Goal: Information Seeking & Learning: Learn about a topic

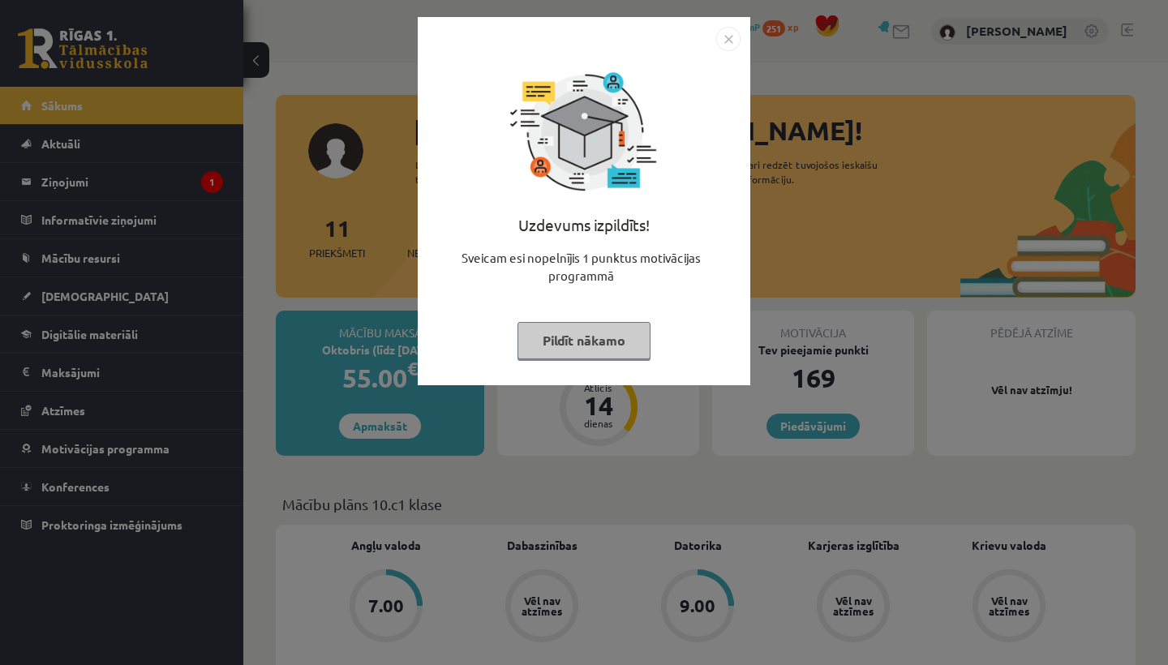
click at [726, 41] on img "Close" at bounding box center [728, 39] width 24 height 24
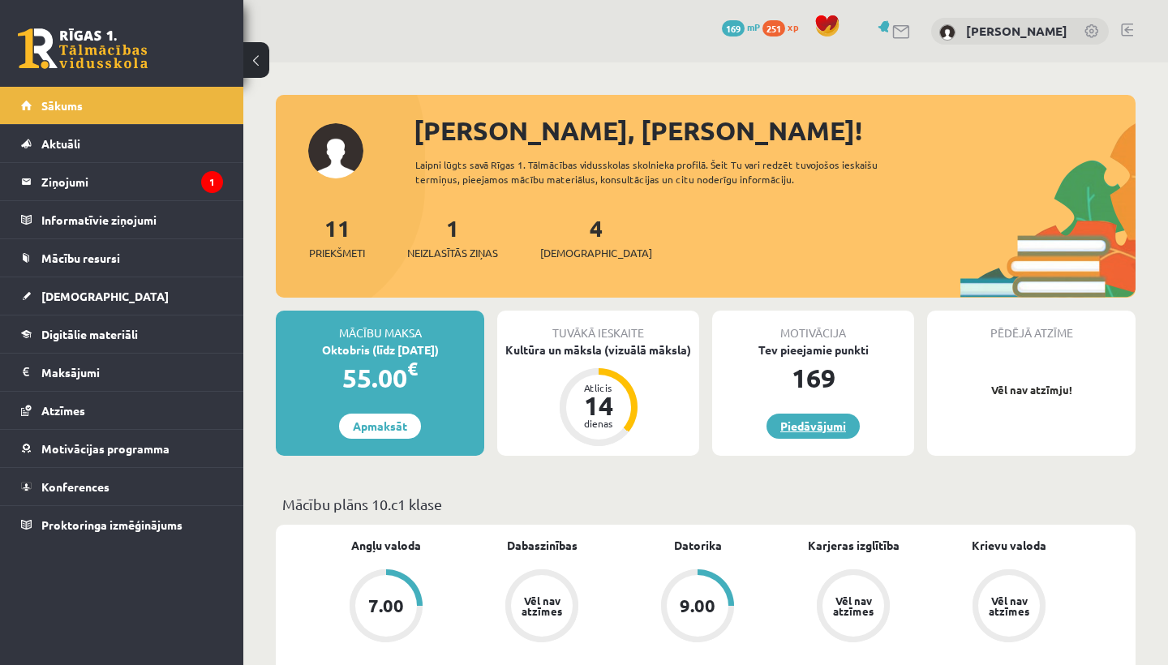
click at [807, 422] on link "Piedāvājumi" at bounding box center [813, 426] width 93 height 25
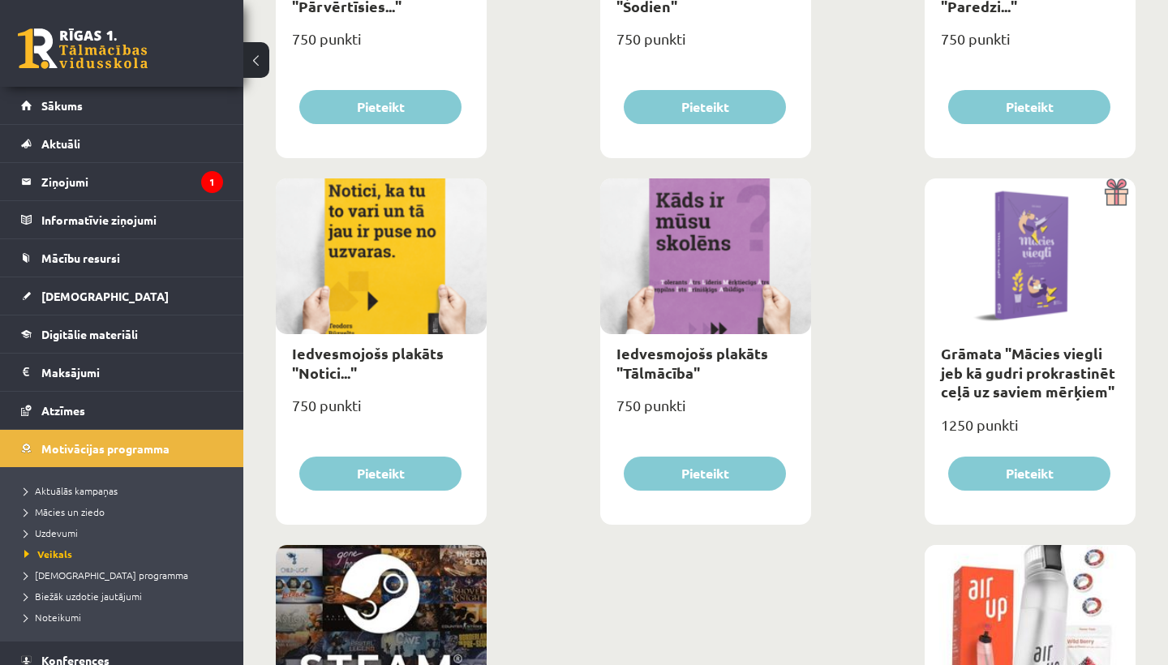
scroll to position [2248, 0]
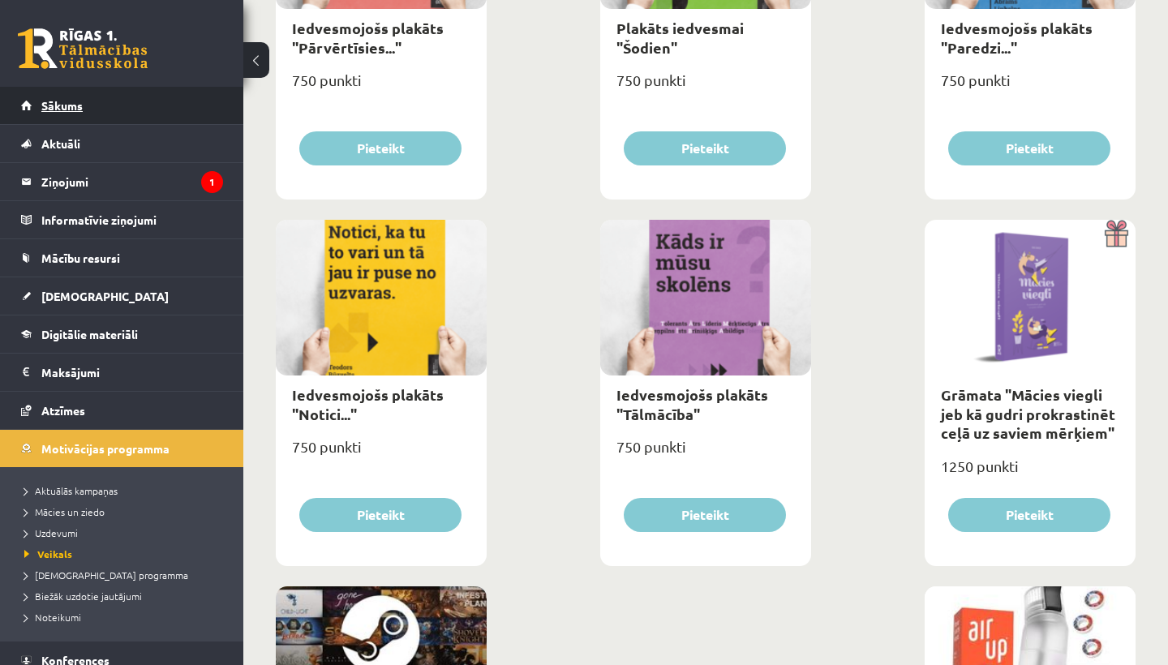
click at [73, 107] on span "Sākums" at bounding box center [61, 105] width 41 height 15
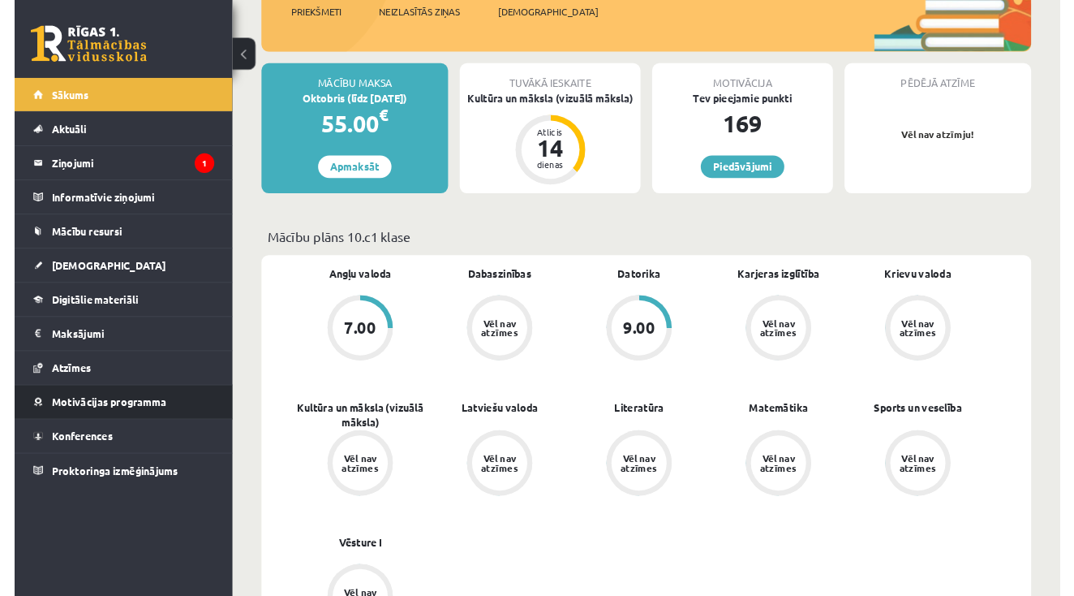
scroll to position [242, 0]
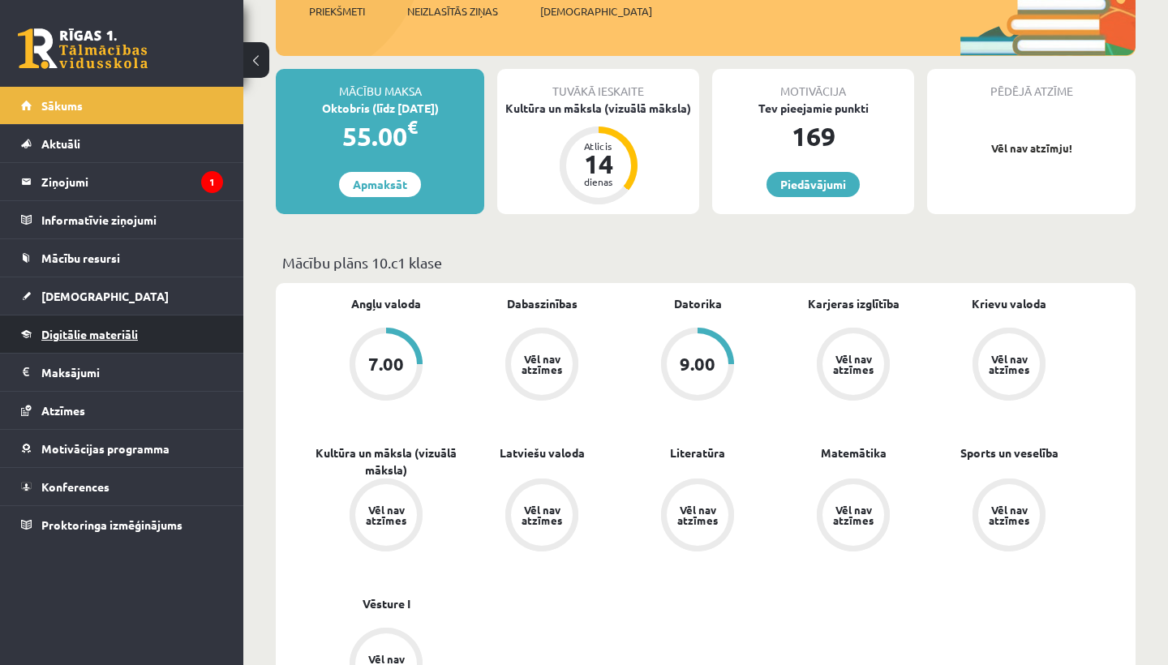
click at [62, 336] on span "Digitālie materiāli" at bounding box center [89, 334] width 97 height 15
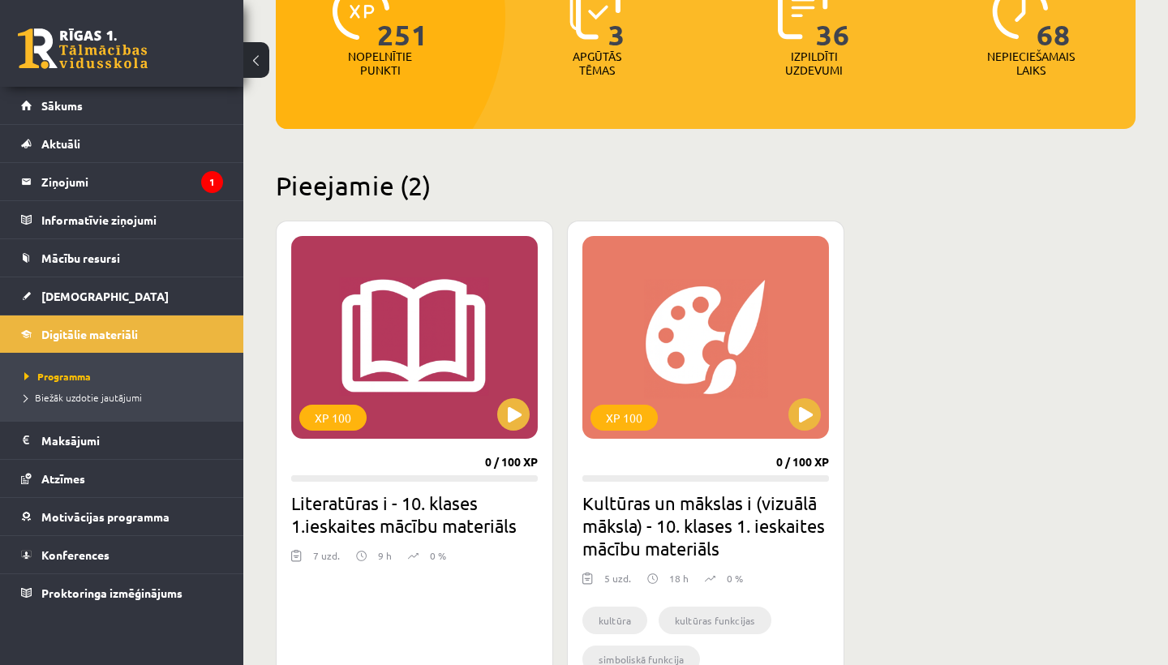
click at [493, 170] on h2 "Pieejamie (2)" at bounding box center [706, 186] width 860 height 32
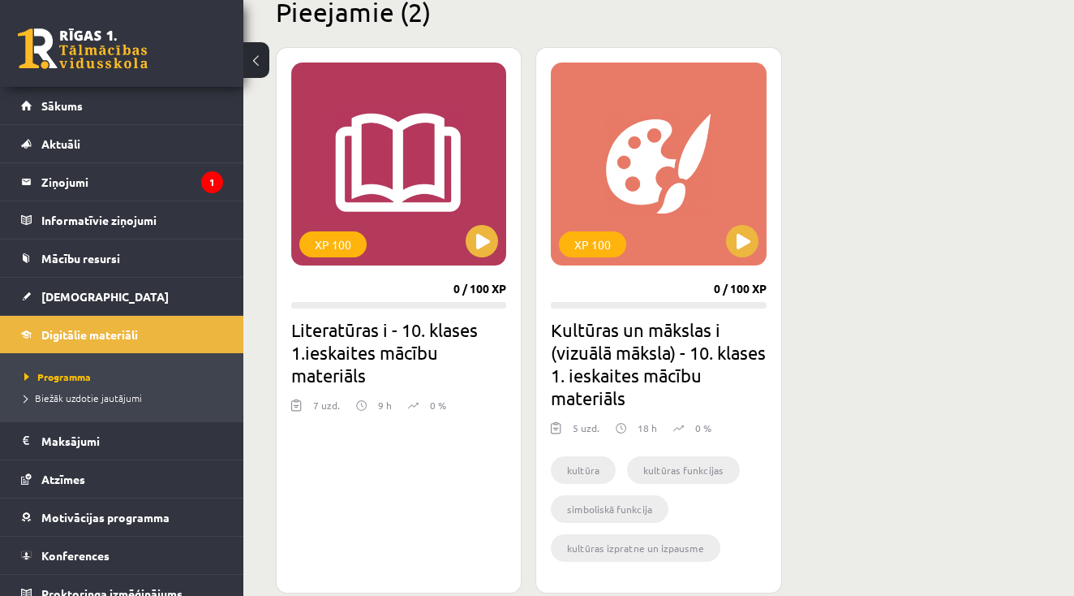
scroll to position [449, 0]
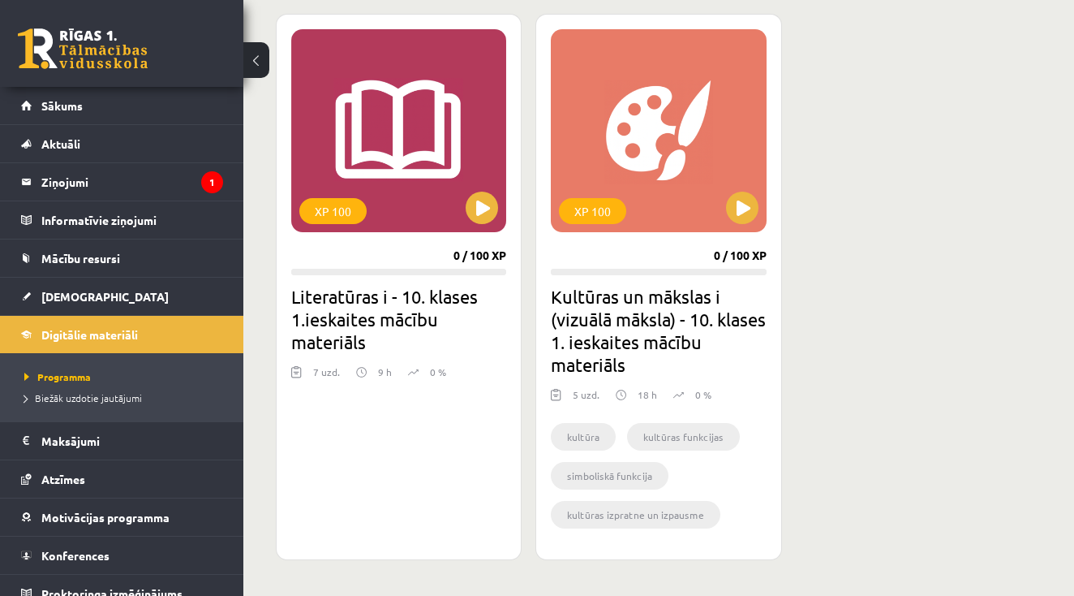
click at [742, 210] on button at bounding box center [742, 207] width 32 height 32
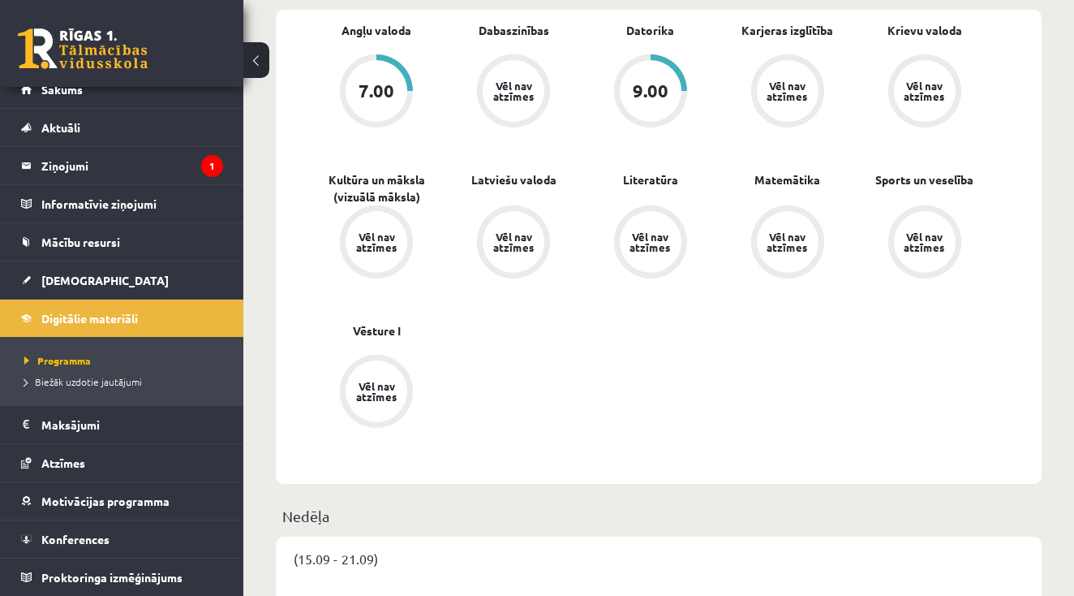
scroll to position [534, 0]
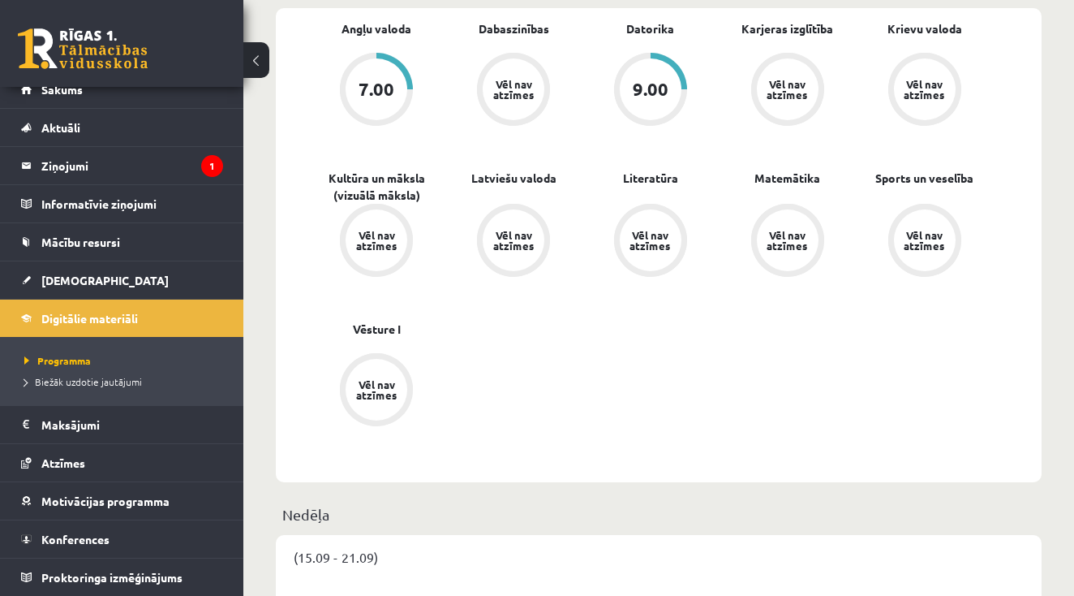
click at [93, 316] on span "Digitālie materiāli" at bounding box center [89, 318] width 97 height 15
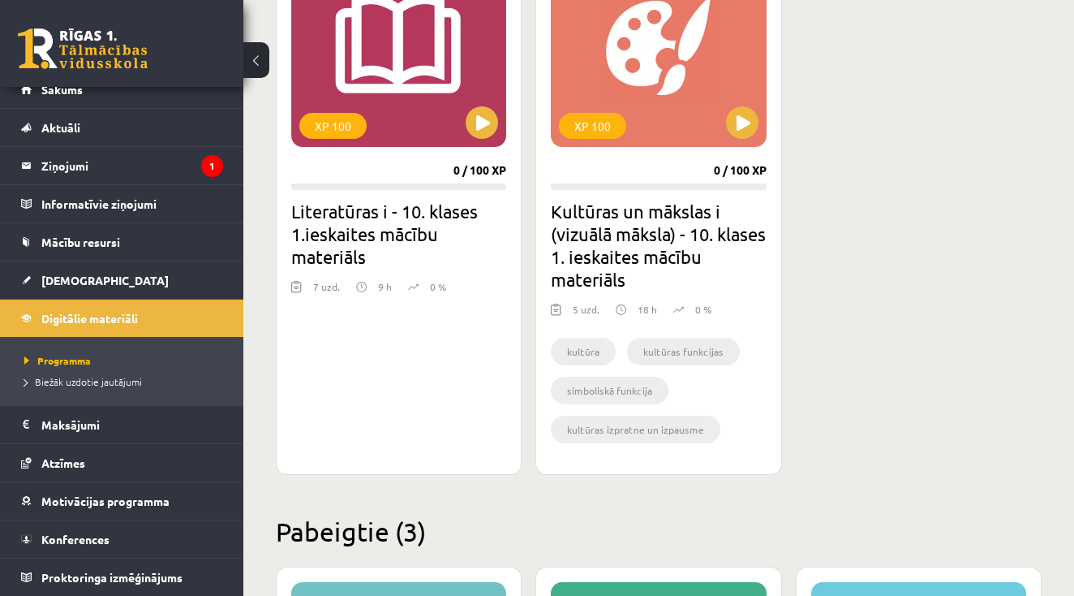
click at [747, 118] on button at bounding box center [742, 122] width 32 height 32
